Goal: Find contact information: Find contact information

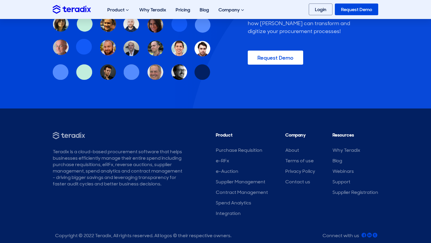
scroll to position [1830, 0]
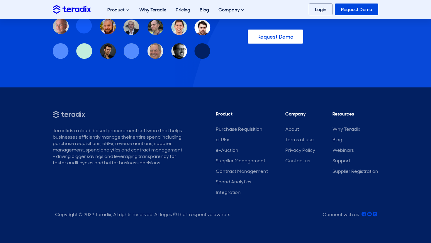
click at [302, 162] on link "Contact us" at bounding box center [297, 161] width 25 height 6
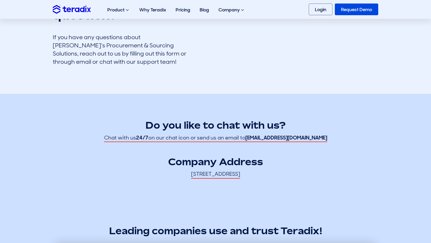
click at [281, 140] on strong "[EMAIL_ADDRESS][DOMAIN_NAME]" at bounding box center [286, 137] width 82 height 7
click at [282, 140] on strong "[EMAIL_ADDRESS][DOMAIN_NAME]" at bounding box center [286, 137] width 82 height 7
click at [265, 138] on strong "hello@teradix.com" at bounding box center [286, 137] width 82 height 7
drag, startPoint x: 265, startPoint y: 138, endPoint x: 312, endPoint y: 138, distance: 47.8
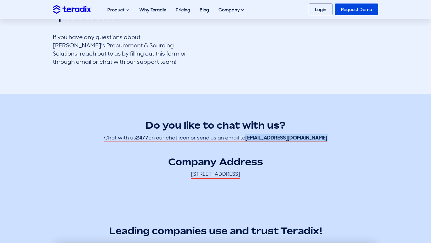
click at [312, 138] on div "Do you like to chat with us? Chat with us 24/7 on our chat icon or send us an e…" at bounding box center [215, 142] width 325 height 73
copy div "hello@teradix.com"
